Goal: Information Seeking & Learning: Check status

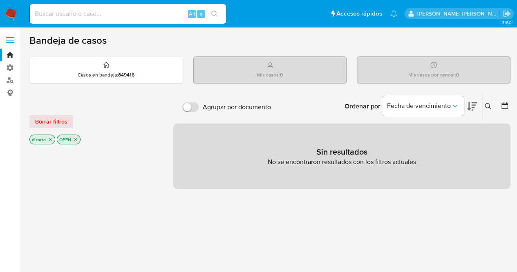
click at [76, 140] on icon "close-filter" at bounding box center [75, 139] width 5 height 5
click at [50, 141] on icon "close-filter" at bounding box center [50, 140] width 5 height 5
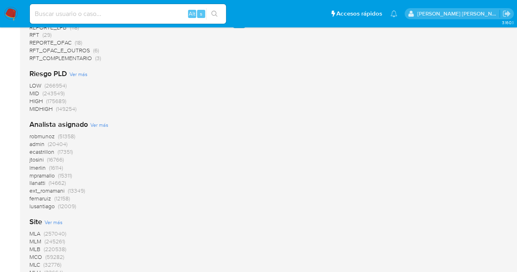
scroll to position [706, 0]
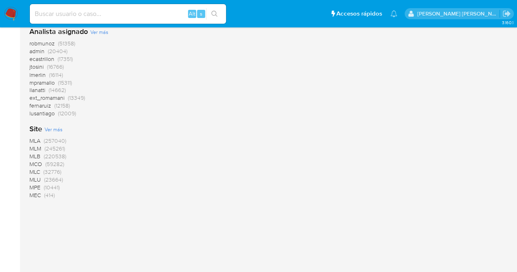
click at [36, 139] on span "MLA" at bounding box center [34, 140] width 11 height 8
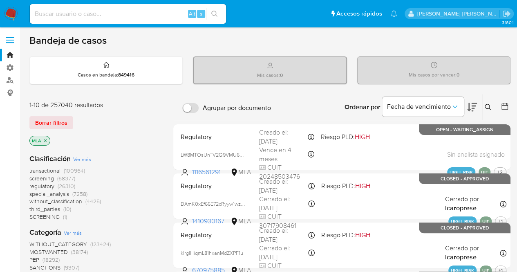
click at [47, 139] on icon "close-filter" at bounding box center [45, 140] width 5 height 5
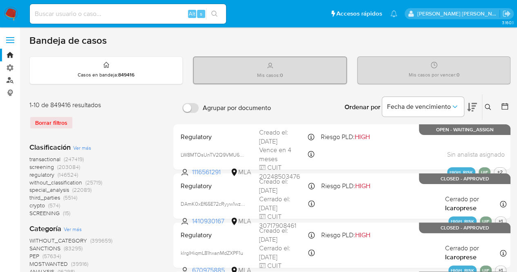
click at [9, 79] on link "Buscador de personas" at bounding box center [48, 80] width 97 height 13
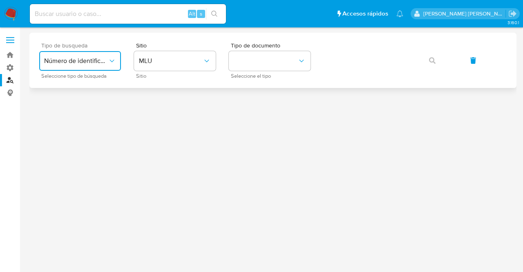
click at [112, 58] on icon "typeSearch" at bounding box center [112, 61] width 8 height 8
click at [73, 107] on div "User ID" at bounding box center [77, 111] width 67 height 20
click at [436, 56] on button "button" at bounding box center [433, 61] width 28 height 20
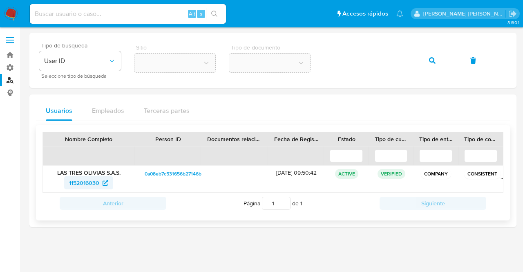
click at [105, 181] on icon at bounding box center [106, 183] width 6 height 6
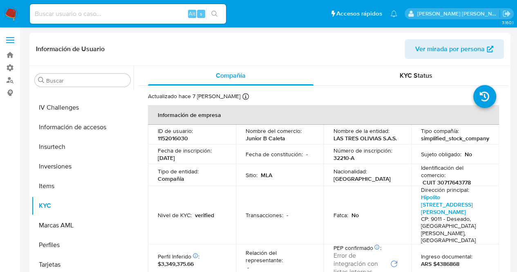
scroll to position [41, 0]
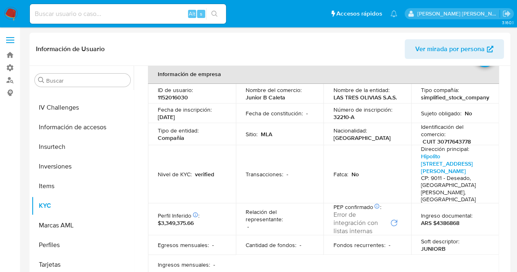
select select "10"
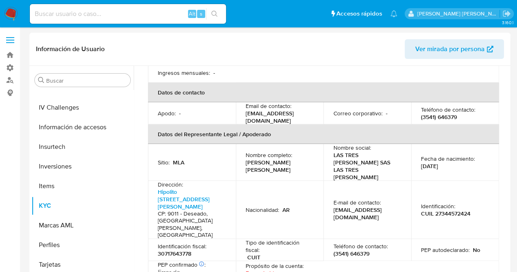
scroll to position [245, 0]
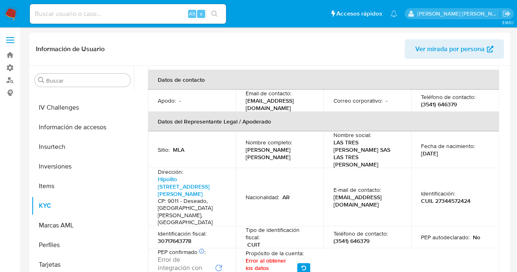
click at [219, 265] on icon "Reintentar" at bounding box center [218, 268] width 7 height 7
click at [218, 264] on icon "Reintentar" at bounding box center [219, 268] width 8 height 8
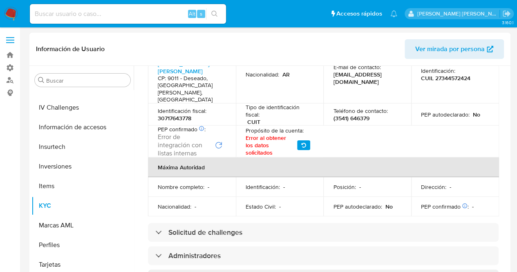
scroll to position [409, 0]
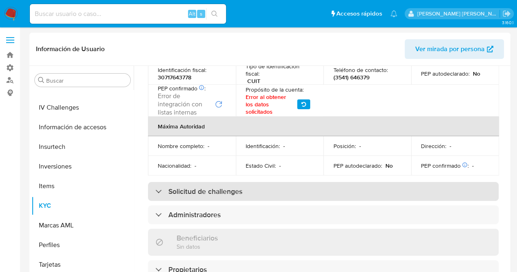
click at [158, 187] on div "Solicitud de challenges" at bounding box center [198, 191] width 87 height 9
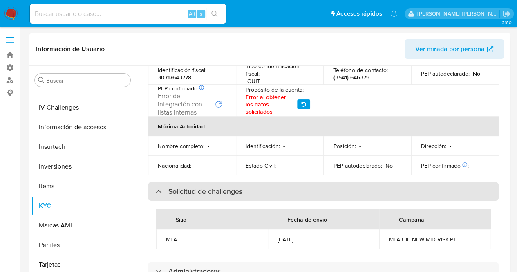
click at [158, 187] on div "Solicitud de challenges" at bounding box center [198, 191] width 87 height 9
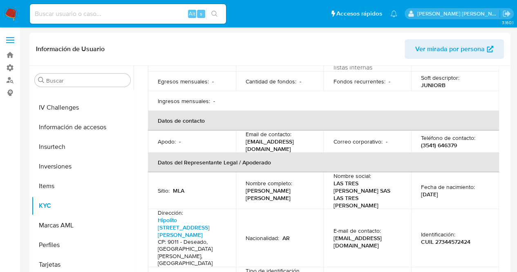
scroll to position [0, 0]
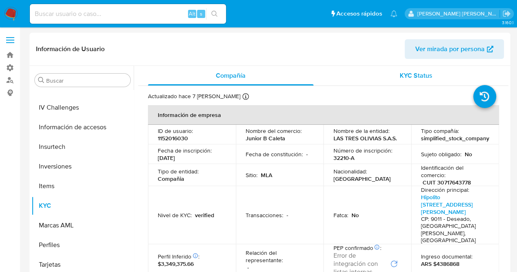
click at [406, 72] on span "KYC Status" at bounding box center [416, 75] width 33 height 9
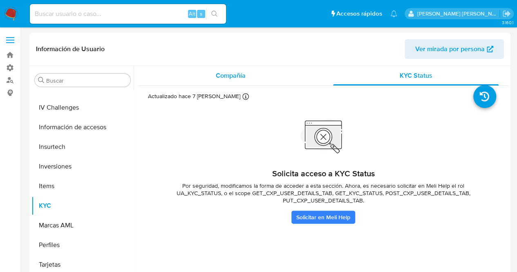
click at [226, 74] on span "Compañía" at bounding box center [231, 75] width 30 height 9
